Goal: Transaction & Acquisition: Purchase product/service

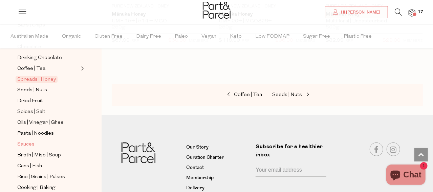
scroll to position [169, 0]
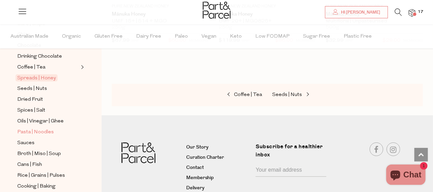
click at [42, 128] on span "Pasta | Noodles" at bounding box center [35, 132] width 37 height 8
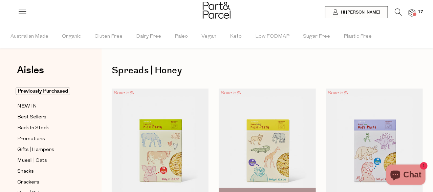
type input "2"
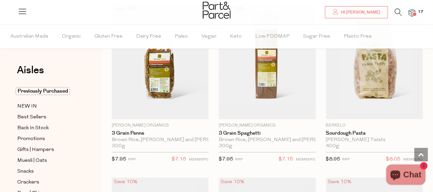
scroll to position [948, 0]
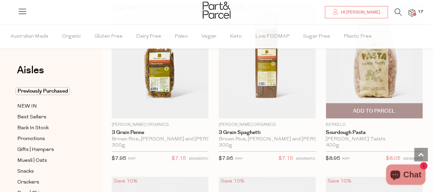
click at [381, 112] on span "Add To Parcel" at bounding box center [374, 110] width 93 height 15
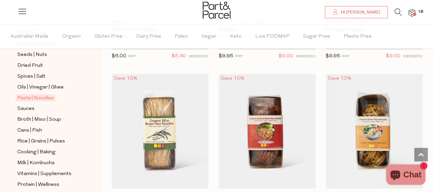
scroll to position [237, 0]
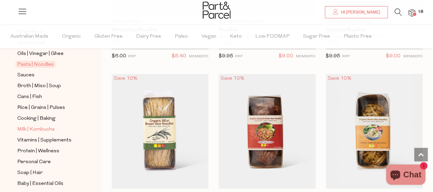
click at [52, 125] on span "Milk | Kombucha" at bounding box center [35, 129] width 37 height 8
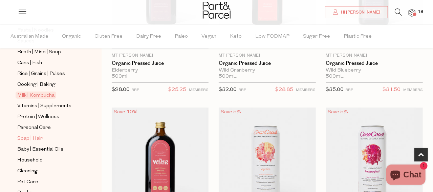
scroll to position [294, 0]
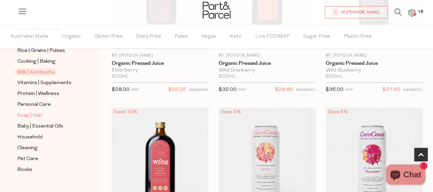
click at [38, 111] on span "Soap | Hair" at bounding box center [29, 115] width 25 height 8
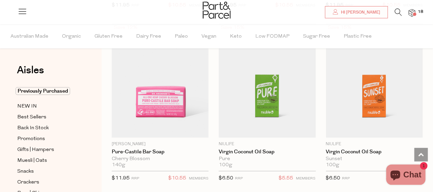
scroll to position [1460, 0]
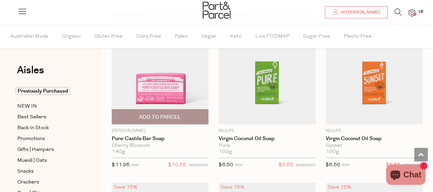
click at [177, 114] on span "Add To Parcel" at bounding box center [160, 117] width 42 height 7
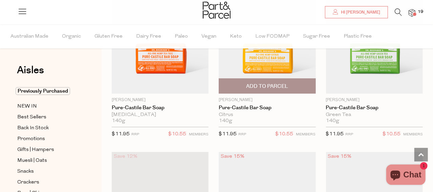
scroll to position [1325, 0]
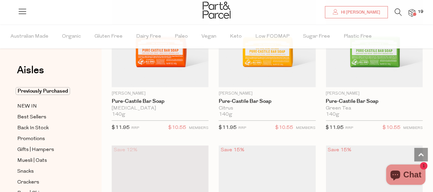
click at [412, 11] on img at bounding box center [412, 13] width 7 height 8
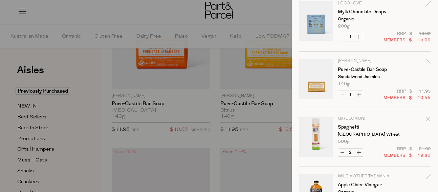
scroll to position [277, 0]
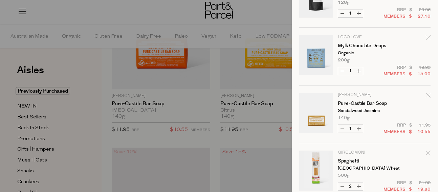
click at [426, 38] on icon "Remove Mylk Chocolate Drops" at bounding box center [428, 37] width 5 height 5
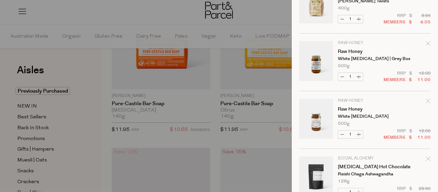
scroll to position [136, 0]
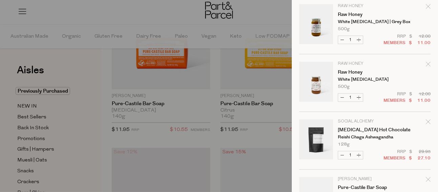
click at [426, 65] on icon "Remove Raw Honey" at bounding box center [428, 64] width 5 height 5
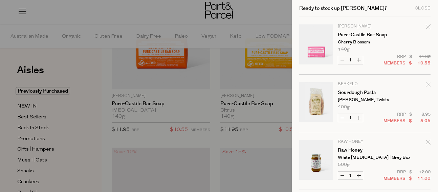
click at [426, 141] on icon "Remove Raw Honey" at bounding box center [428, 142] width 4 height 4
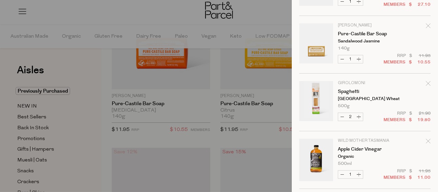
scroll to position [105, 0]
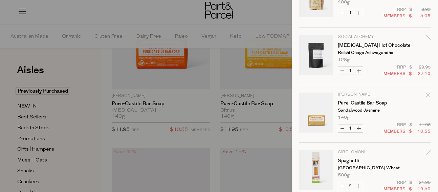
click at [426, 37] on icon "Remove Adaptogenic Hot Chocolate" at bounding box center [428, 37] width 5 height 5
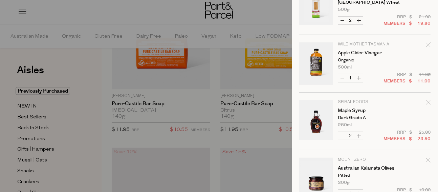
scroll to position [271, 0]
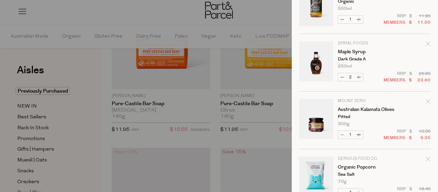
click at [84, 65] on div at bounding box center [219, 96] width 438 height 192
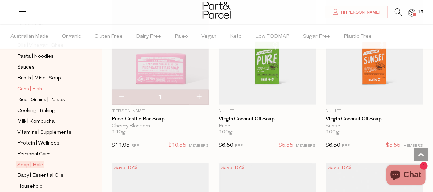
scroll to position [294, 0]
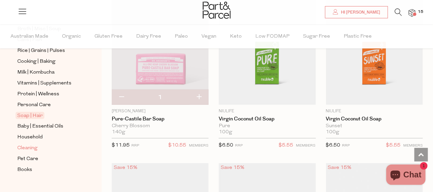
click at [33, 144] on span "Cleaning" at bounding box center [27, 148] width 20 height 8
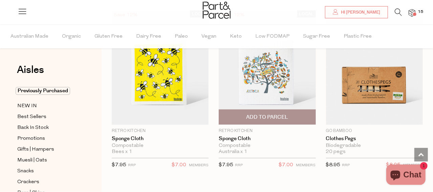
scroll to position [711, 0]
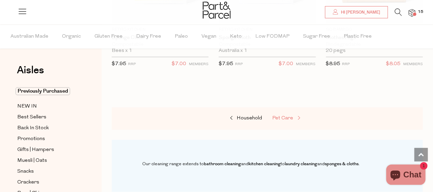
click at [291, 117] on span "Pet Care" at bounding box center [283, 118] width 21 height 5
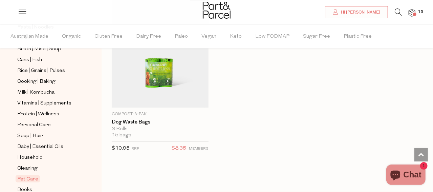
scroll to position [294, 0]
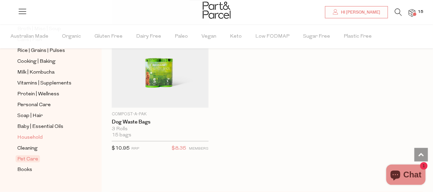
click at [36, 134] on span "Household" at bounding box center [29, 138] width 25 height 8
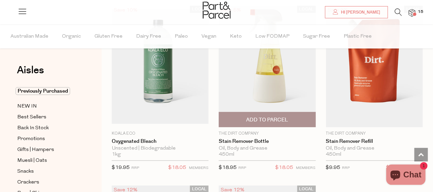
scroll to position [2711, 0]
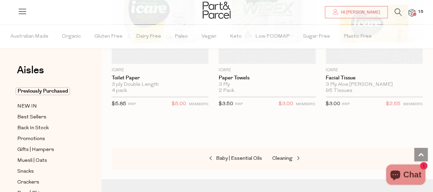
scroll to position [4608, 0]
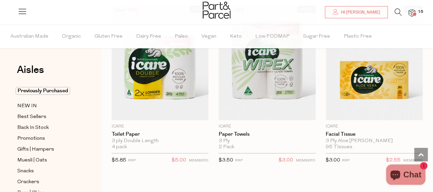
click at [399, 11] on icon at bounding box center [398, 11] width 7 height 7
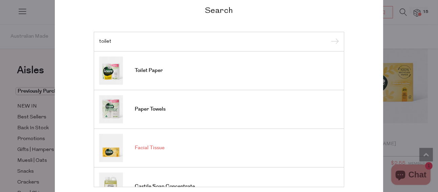
scroll to position [0, 0]
type input "toilet"
click at [26, 45] on div "Search toilet Toilet Paper Paper Towels Facial Tissue Castile Soap Concentrate …" at bounding box center [219, 96] width 396 height 192
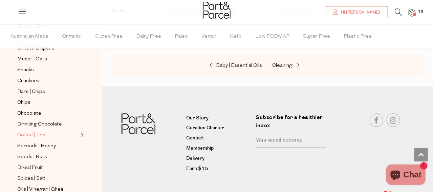
scroll to position [294, 0]
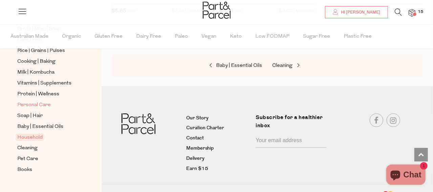
click at [33, 101] on span "Personal Care" at bounding box center [34, 105] width 34 height 8
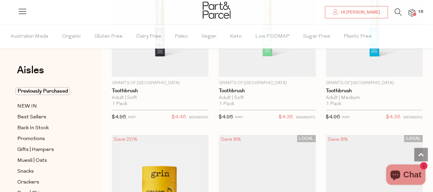
scroll to position [2507, 0]
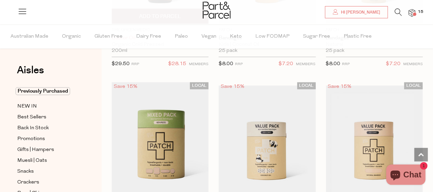
scroll to position [4913, 0]
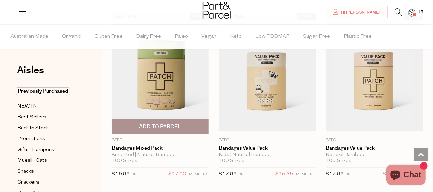
click at [175, 123] on span "Add To Parcel" at bounding box center [160, 126] width 42 height 7
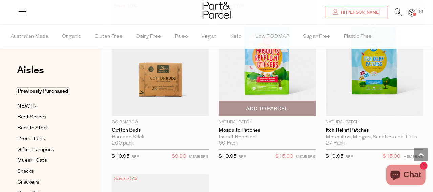
scroll to position [5049, 0]
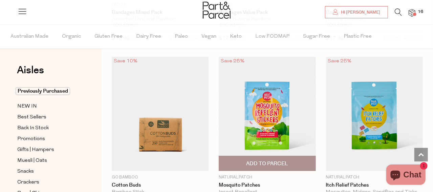
click at [260, 101] on img at bounding box center [267, 114] width 97 height 115
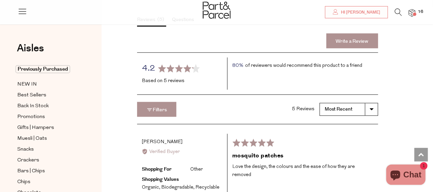
scroll to position [779, 0]
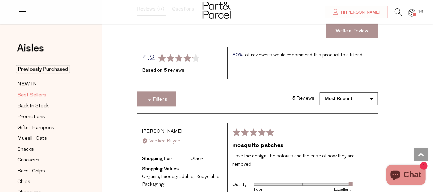
click at [44, 92] on span "Best Sellers" at bounding box center [31, 95] width 29 height 8
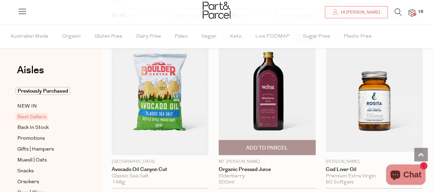
scroll to position [406, 0]
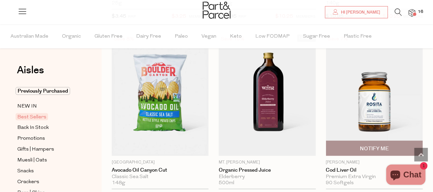
click at [365, 96] on img at bounding box center [374, 95] width 97 height 115
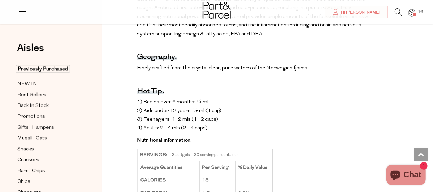
scroll to position [474, 0]
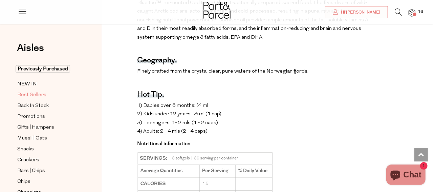
click at [34, 93] on span "Best Sellers" at bounding box center [31, 95] width 29 height 8
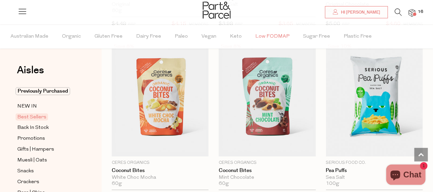
scroll to position [2169, 0]
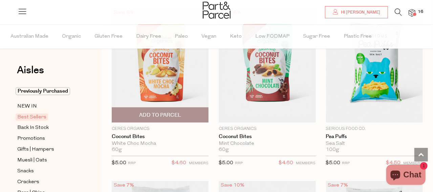
click at [161, 64] on img at bounding box center [160, 65] width 97 height 115
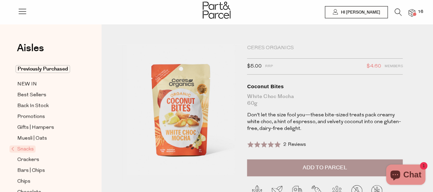
click at [310, 164] on span "Add to Parcel" at bounding box center [325, 168] width 44 height 8
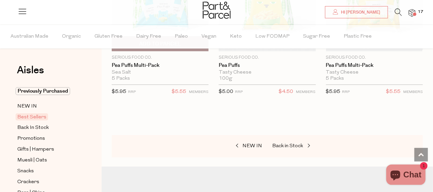
scroll to position [2440, 0]
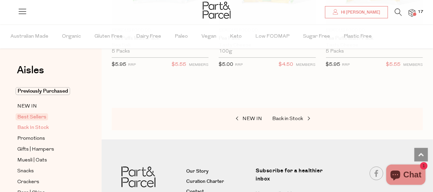
click at [36, 126] on span "Back In Stock" at bounding box center [33, 128] width 32 height 8
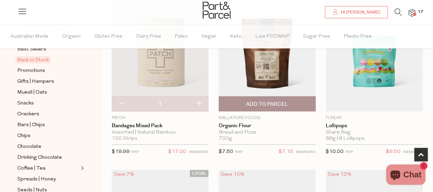
scroll to position [373, 0]
